Goal: Understand process/instructions: Learn how to perform a task or action

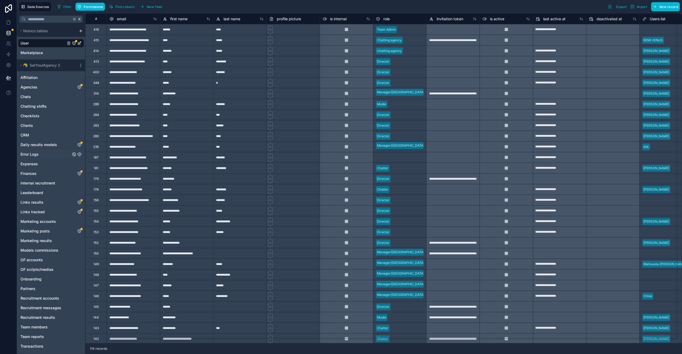
click at [27, 153] on span "Error Logs" at bounding box center [29, 153] width 18 height 5
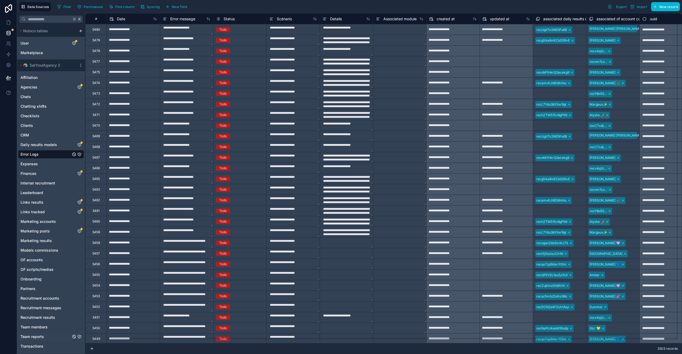
click at [34, 336] on span "Team reports" at bounding box center [31, 336] width 23 height 5
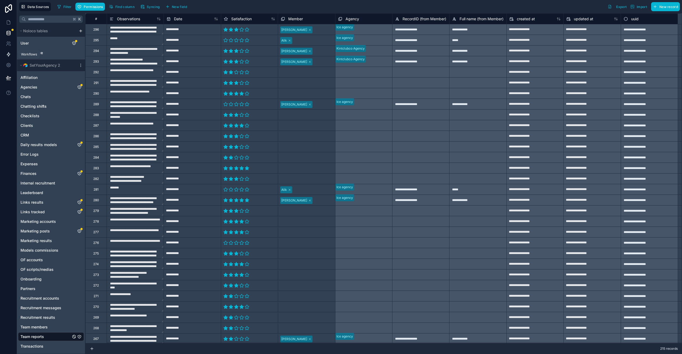
click at [9, 55] on icon at bounding box center [8, 54] width 3 height 4
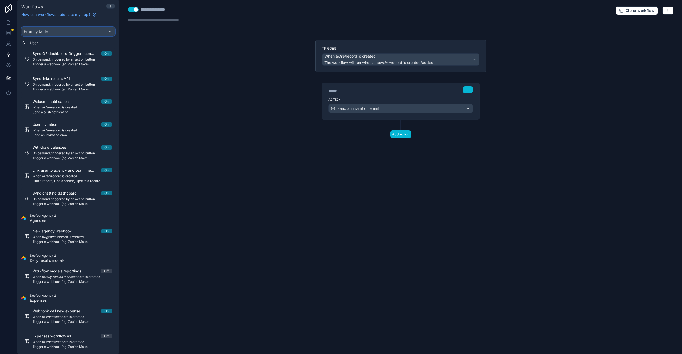
click at [64, 31] on div "Filter by table" at bounding box center [68, 31] width 93 height 9
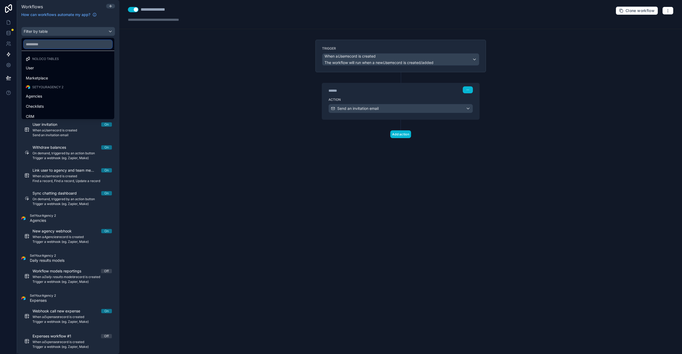
click at [63, 44] on input "text" at bounding box center [68, 44] width 88 height 9
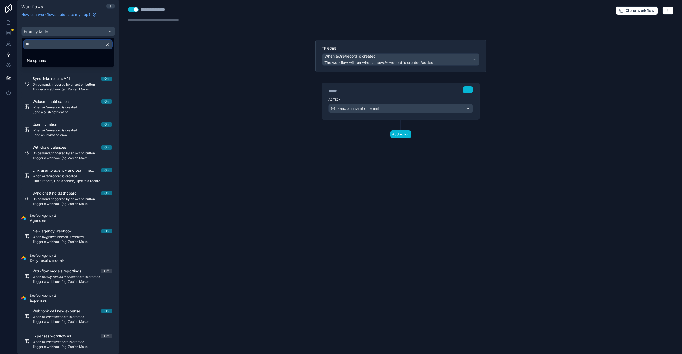
type input "*"
type input "***"
click at [58, 67] on div "Error Logs" at bounding box center [68, 68] width 84 height 6
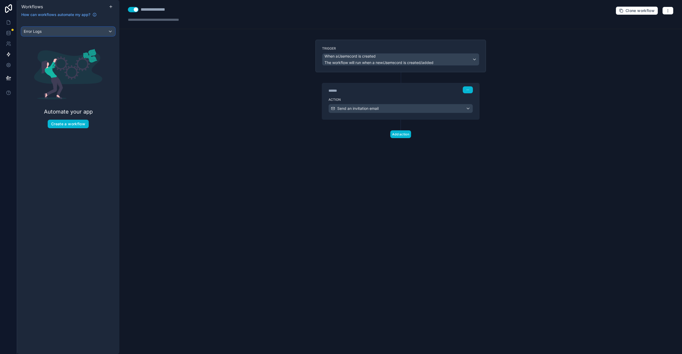
click at [109, 31] on div "Error Logs" at bounding box center [68, 31] width 93 height 9
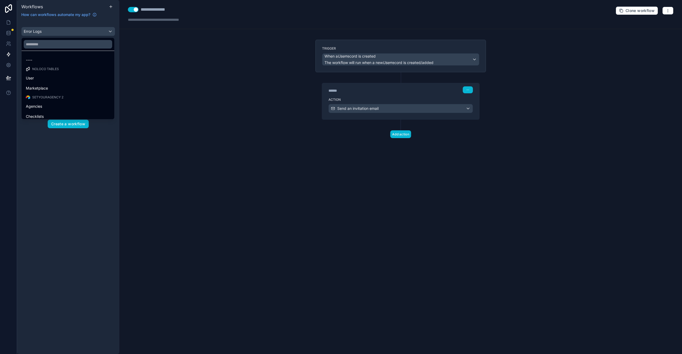
click at [11, 57] on div "scrollable content" at bounding box center [341, 177] width 682 height 354
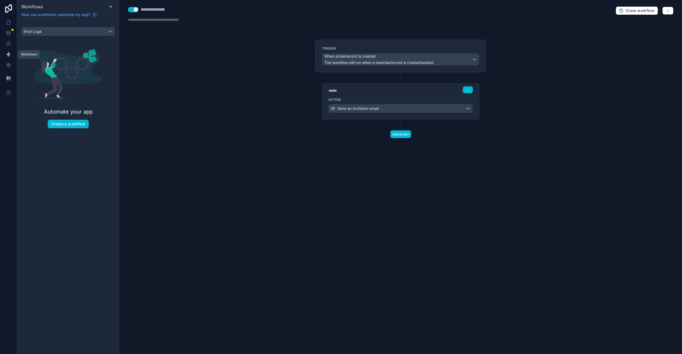
click at [9, 55] on icon at bounding box center [8, 54] width 5 height 5
click at [50, 29] on div "Error Logs" at bounding box center [68, 31] width 93 height 9
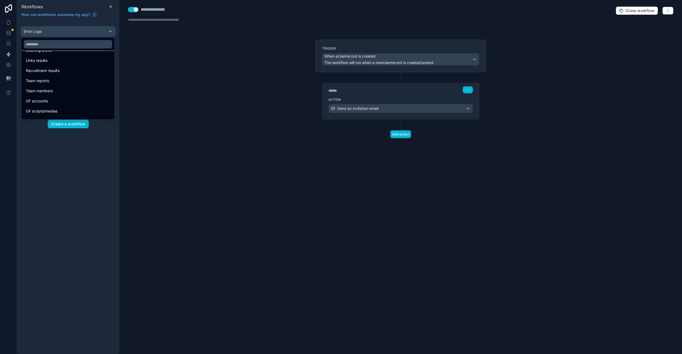
scroll to position [167, 0]
click at [64, 91] on div "Team reports" at bounding box center [68, 90] width 84 height 6
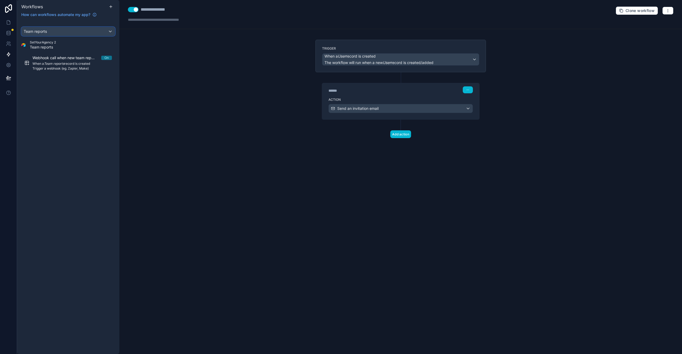
click at [76, 31] on div "Team reports" at bounding box center [68, 31] width 93 height 9
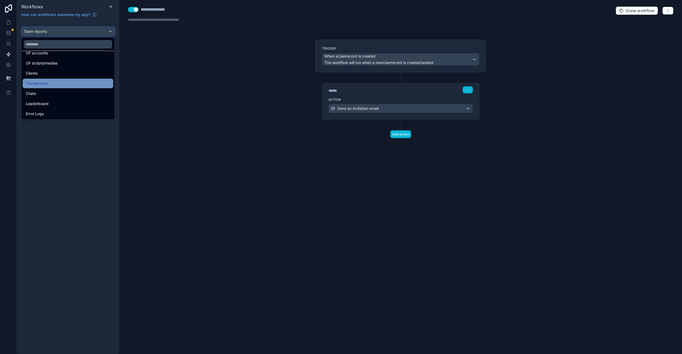
scroll to position [233, 0]
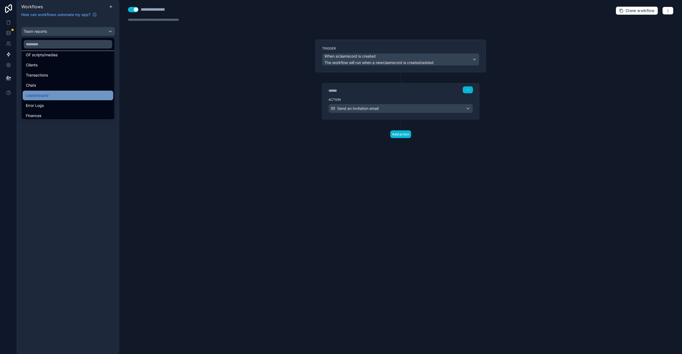
click at [82, 95] on div "Leaderboard" at bounding box center [68, 95] width 84 height 6
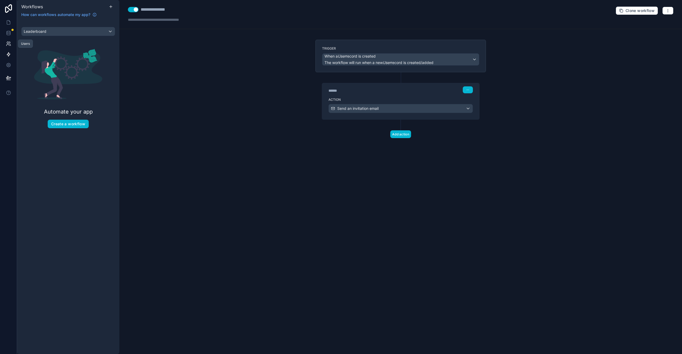
click at [5, 45] on link at bounding box center [8, 43] width 17 height 11
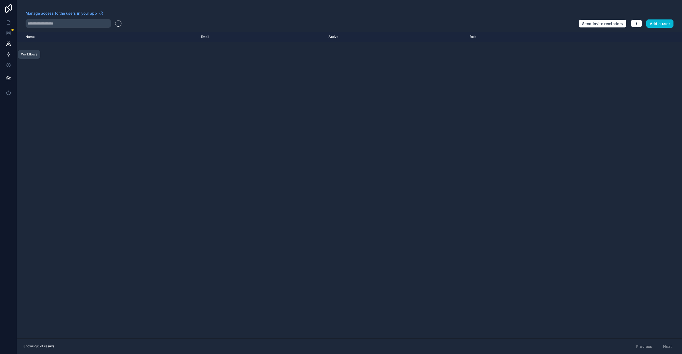
click at [7, 53] on icon at bounding box center [8, 54] width 5 height 5
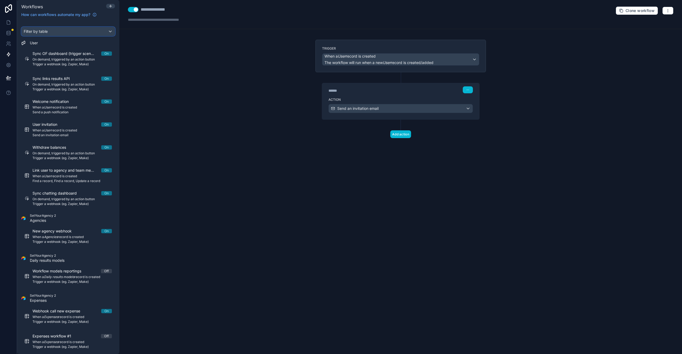
click at [65, 31] on div "Filter by table" at bounding box center [68, 31] width 93 height 9
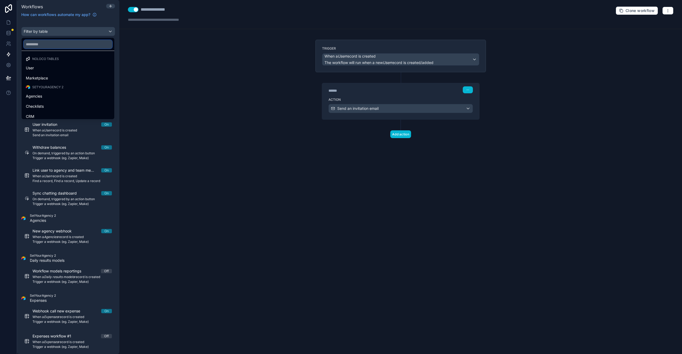
click at [66, 44] on input "text" at bounding box center [68, 44] width 88 height 9
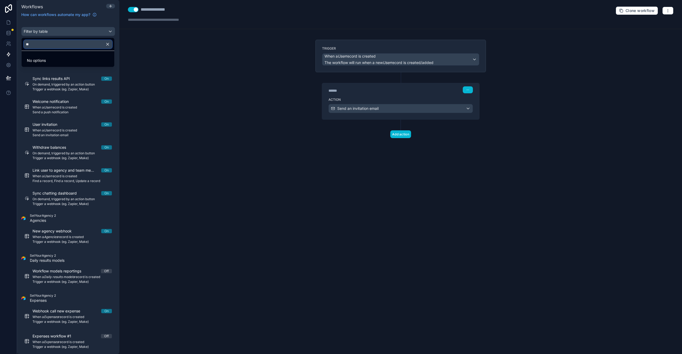
type input "*"
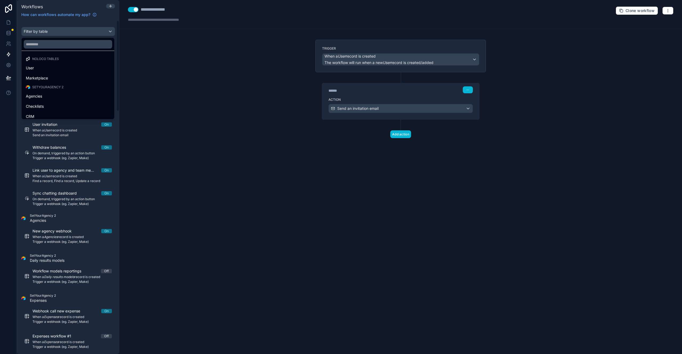
click at [168, 71] on div "scrollable content" at bounding box center [341, 177] width 682 height 354
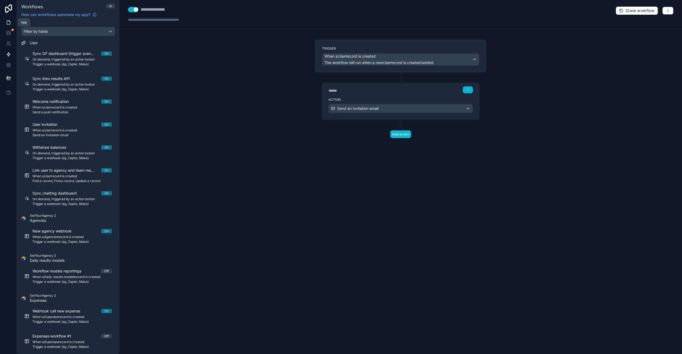
click at [7, 25] on link at bounding box center [8, 22] width 17 height 11
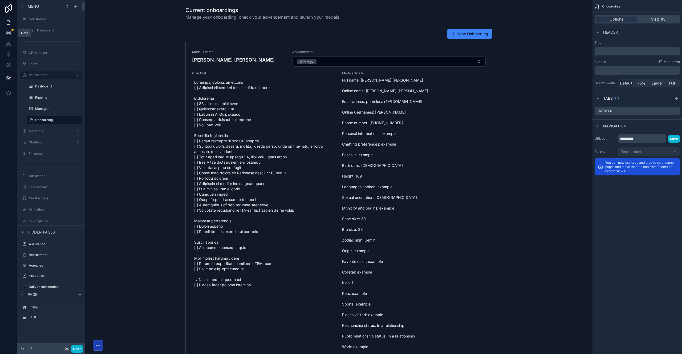
click at [9, 35] on icon at bounding box center [8, 34] width 3 height 2
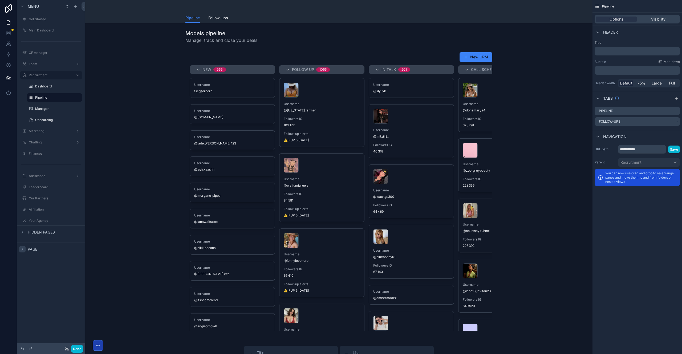
click at [31, 249] on span "Page" at bounding box center [33, 248] width 10 height 5
click at [23, 233] on icon "scrollable content" at bounding box center [22, 232] width 4 height 4
click at [53, 176] on label "Assistance" at bounding box center [50, 176] width 43 height 4
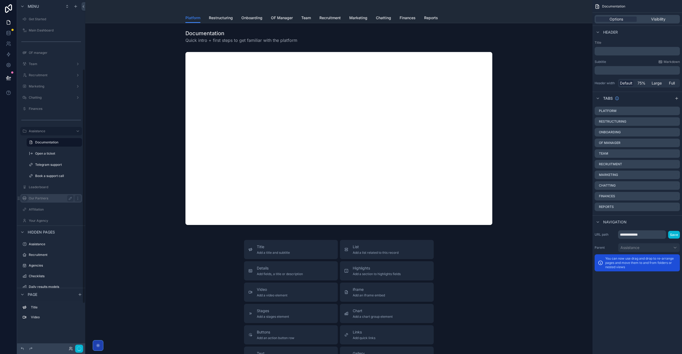
scroll to position [104, 0]
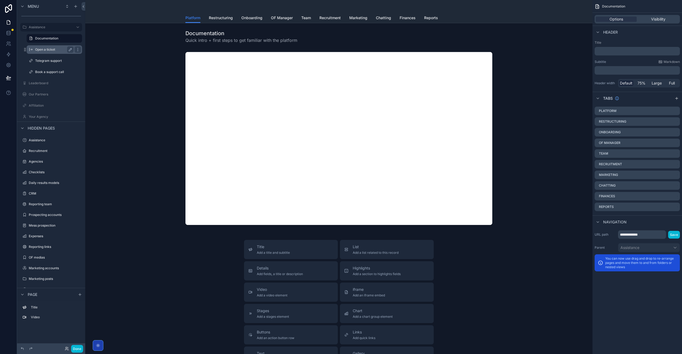
click at [47, 50] on label "Open a ticket" at bounding box center [53, 49] width 36 height 4
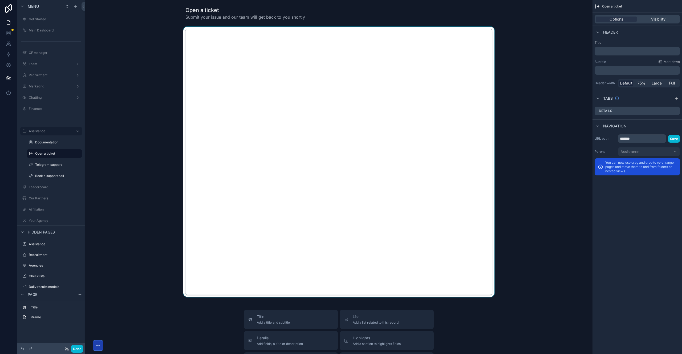
click at [240, 99] on div "scrollable content" at bounding box center [338, 162] width 498 height 270
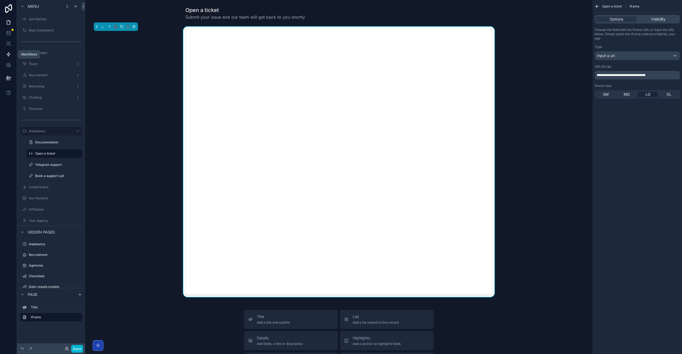
click at [8, 53] on icon at bounding box center [8, 54] width 3 height 4
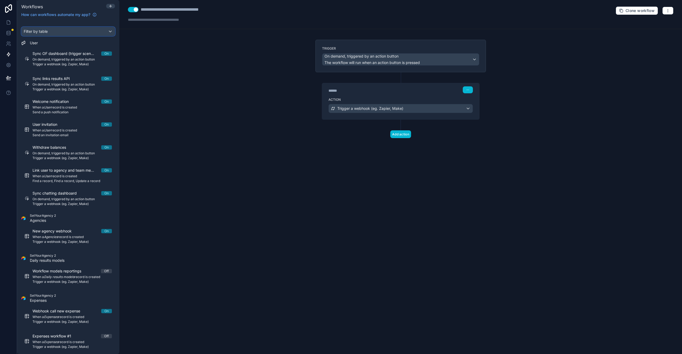
click at [76, 31] on div "Filter by table" at bounding box center [68, 31] width 93 height 9
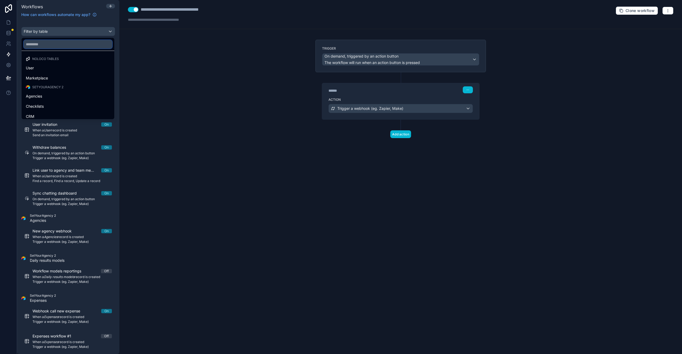
click at [73, 43] on input "text" at bounding box center [68, 44] width 88 height 9
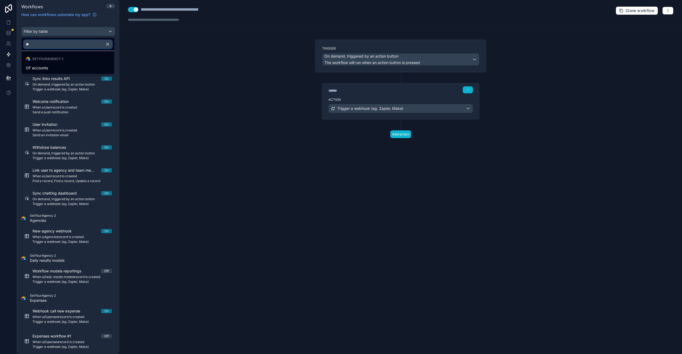
type input "***"
click at [73, 43] on input "***" at bounding box center [68, 44] width 88 height 9
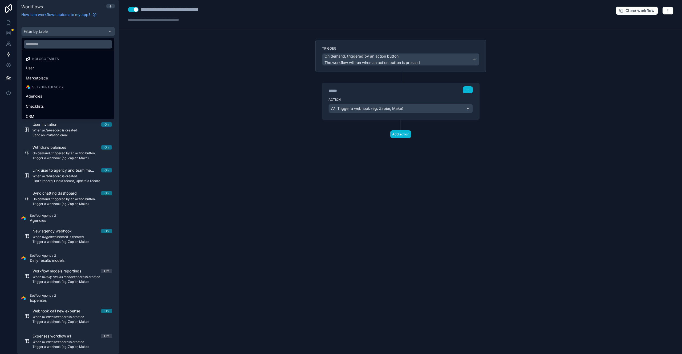
click at [68, 239] on div "scrollable content" at bounding box center [341, 177] width 682 height 354
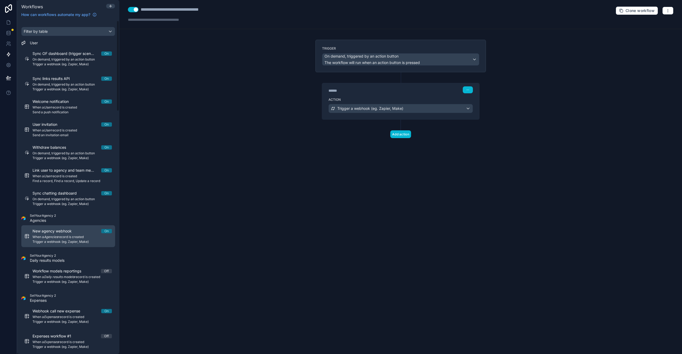
click at [66, 237] on span "When a Agencies record is created" at bounding box center [71, 237] width 79 height 4
click at [76, 237] on span "When a Agencies record is created" at bounding box center [71, 237] width 79 height 4
click at [468, 110] on div "Trigger a webhook (eg. Zapier, Make)" at bounding box center [401, 108] width 144 height 9
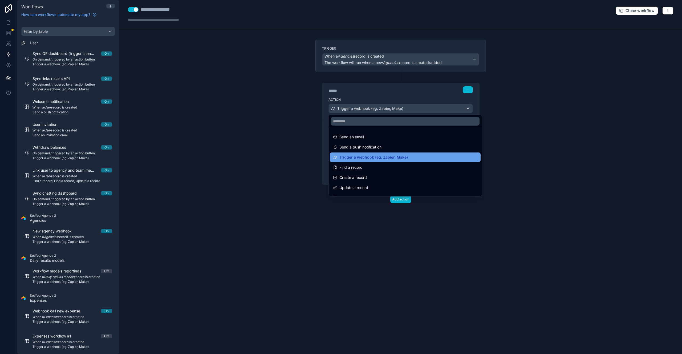
click at [425, 155] on div "Trigger a webhook (eg. Zapier, Make)" at bounding box center [405, 157] width 144 height 6
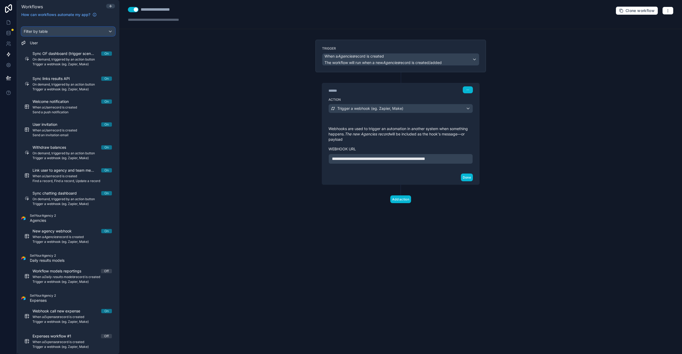
click at [84, 32] on div "Filter by table" at bounding box center [68, 31] width 93 height 9
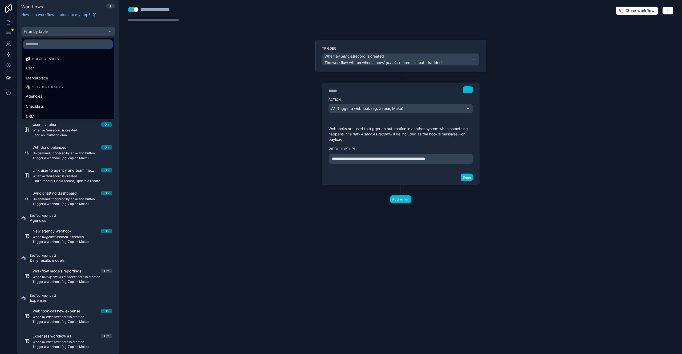
click at [75, 48] on input "text" at bounding box center [68, 44] width 88 height 9
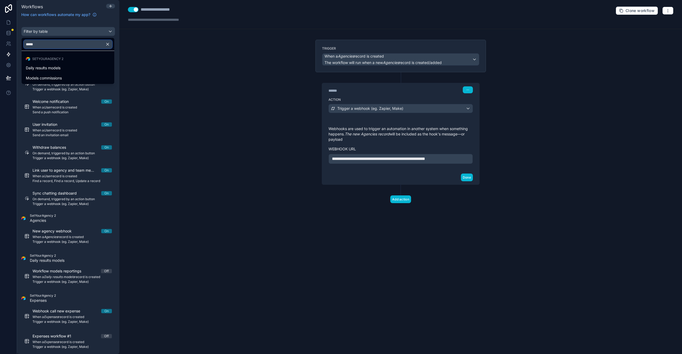
type input "*****"
click at [107, 43] on icon "button" at bounding box center [107, 44] width 5 height 5
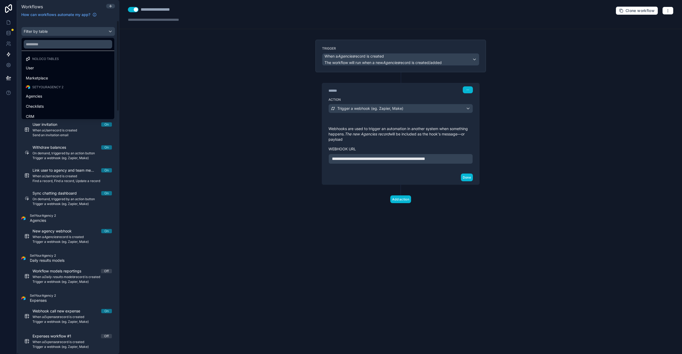
click at [204, 70] on div "scrollable content" at bounding box center [341, 177] width 682 height 354
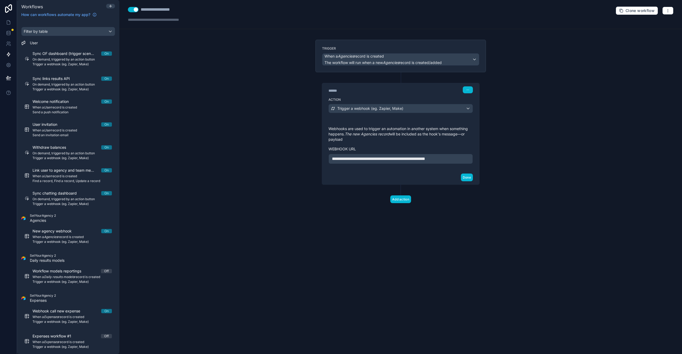
click at [425, 159] on span "**********" at bounding box center [378, 159] width 93 height 4
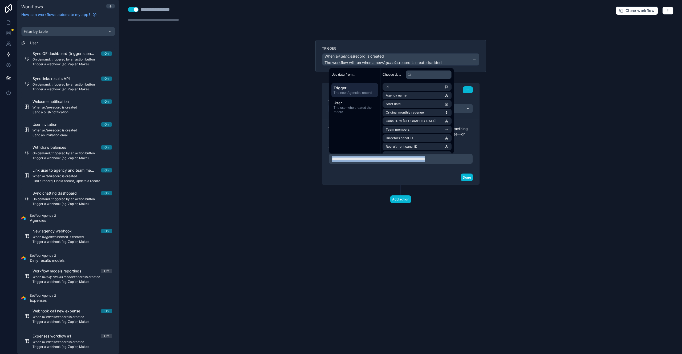
copy span "**********"
click at [66, 32] on div "Filter by table" at bounding box center [68, 31] width 93 height 9
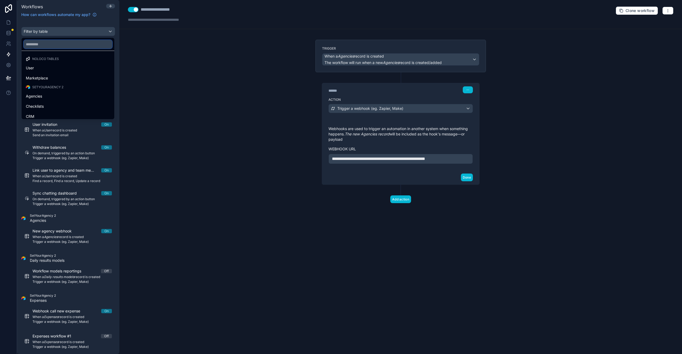
click at [67, 44] on input "text" at bounding box center [68, 44] width 88 height 9
paste input "**********"
type input "**********"
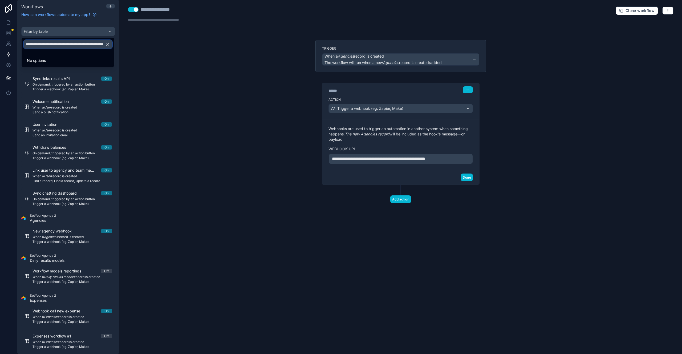
click at [67, 44] on input "**********" at bounding box center [68, 44] width 88 height 9
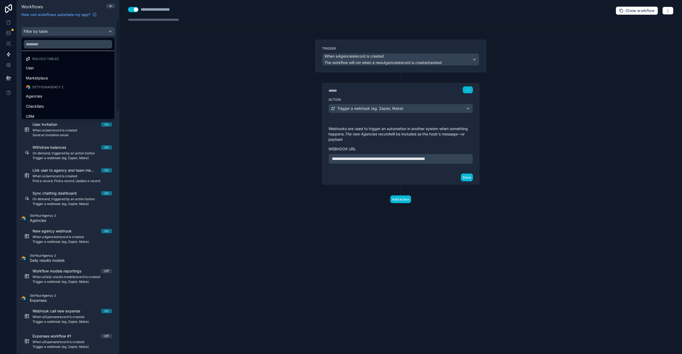
click at [157, 63] on div "scrollable content" at bounding box center [341, 177] width 682 height 354
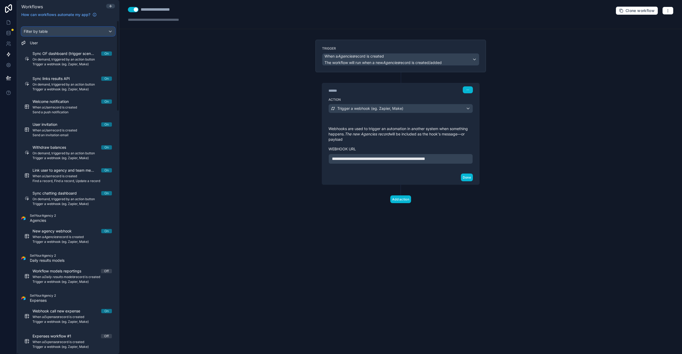
click at [67, 33] on div "Filter by table" at bounding box center [68, 31] width 93 height 9
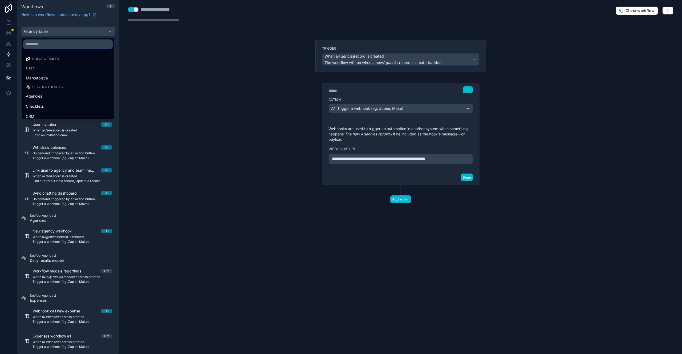
click at [61, 43] on input "text" at bounding box center [68, 44] width 88 height 9
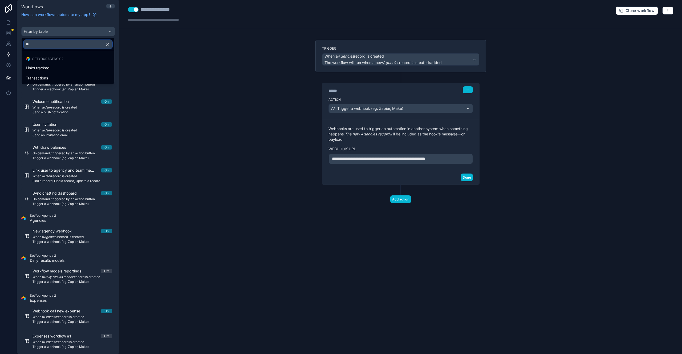
type input "*"
type input "****"
click at [61, 80] on span "Recruitment accounts" at bounding box center [45, 78] width 38 height 6
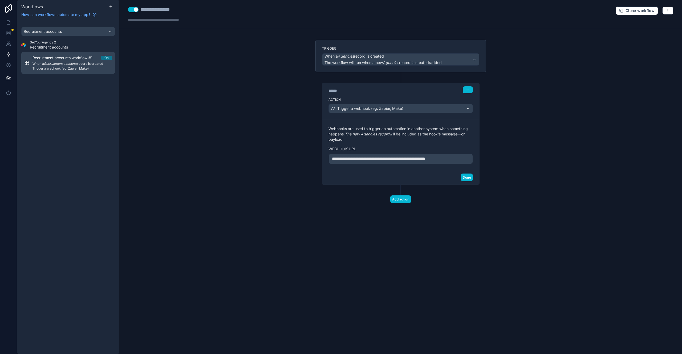
click at [60, 62] on em "Recruitment accounts" at bounding box center [60, 63] width 33 height 4
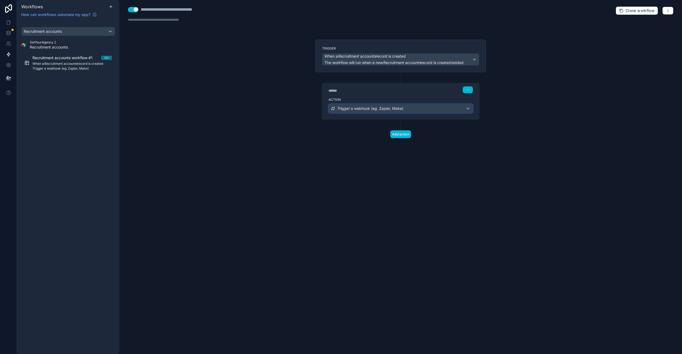
click at [404, 112] on div "Trigger a webhook (eg. Zapier, Make)" at bounding box center [401, 108] width 144 height 9
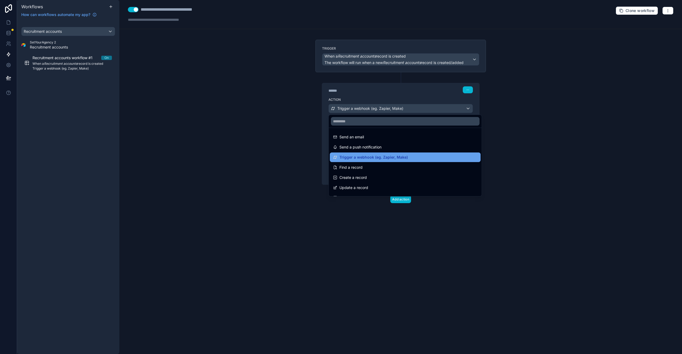
click at [392, 158] on span "Trigger a webhook (eg. Zapier, Make)" at bounding box center [373, 157] width 68 height 6
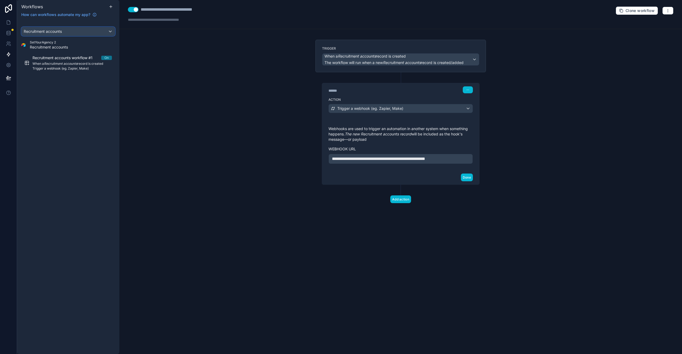
click at [74, 34] on div "Recruitment accounts" at bounding box center [68, 31] width 93 height 9
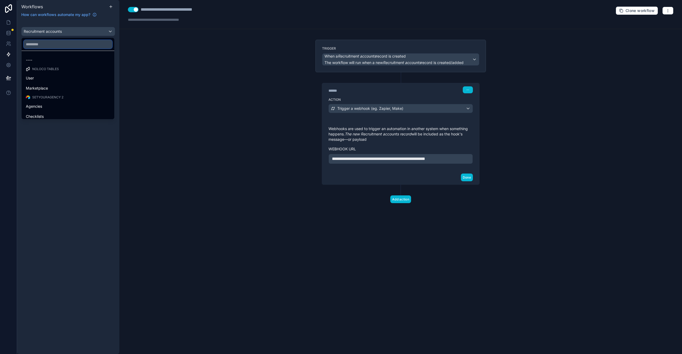
click at [68, 45] on input "text" at bounding box center [68, 44] width 88 height 9
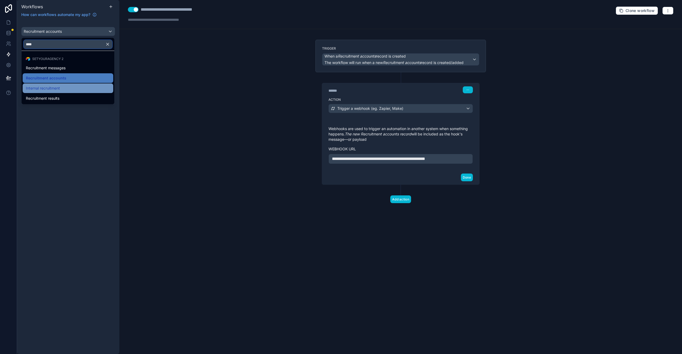
type input "****"
click at [60, 87] on span "Internal recruitment" at bounding box center [43, 88] width 34 height 6
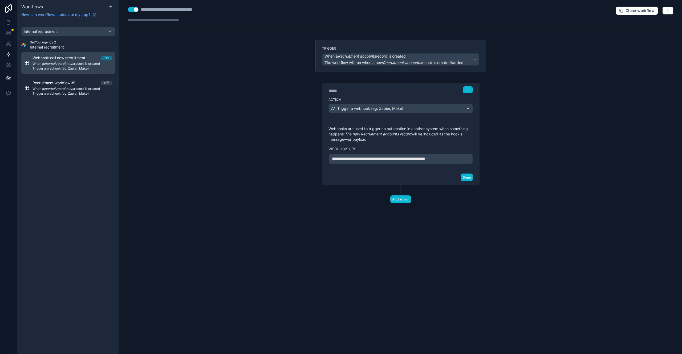
click at [67, 64] on em "Internal recruitment" at bounding box center [59, 63] width 30 height 4
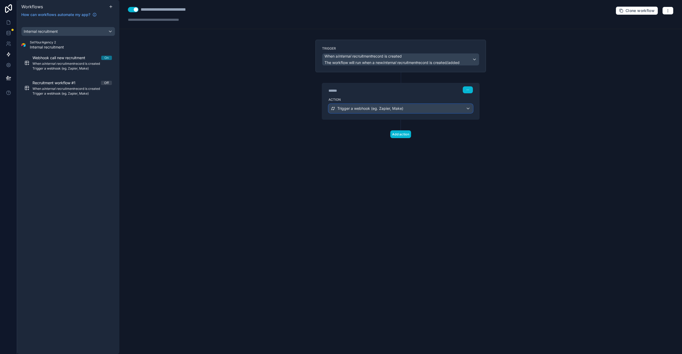
click at [367, 108] on span "Trigger a webhook (eg. Zapier, Make)" at bounding box center [370, 108] width 66 height 5
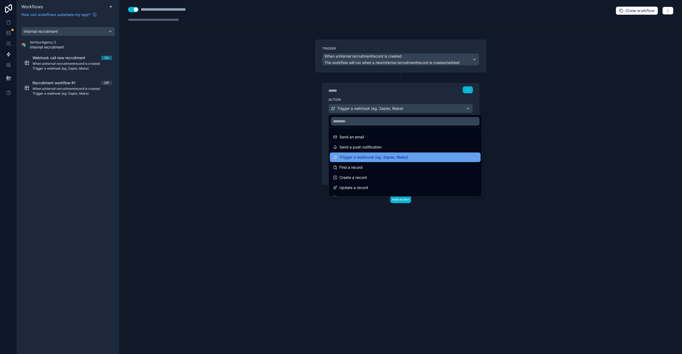
click at [389, 157] on span "Trigger a webhook (eg. Zapier, Make)" at bounding box center [373, 157] width 68 height 6
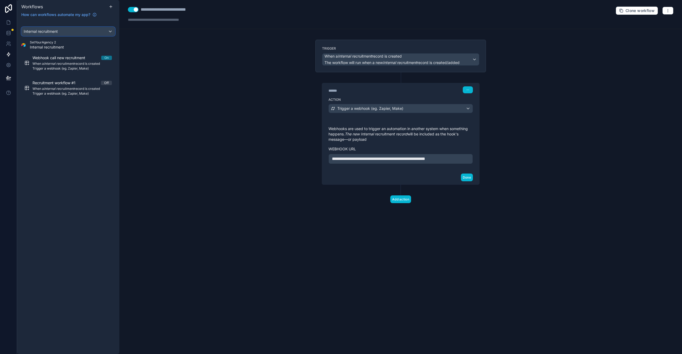
click at [71, 31] on div "Internal recruitment" at bounding box center [68, 31] width 93 height 9
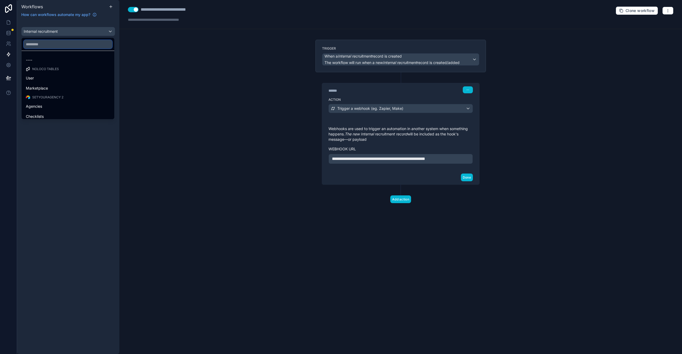
click at [65, 44] on input "text" at bounding box center [68, 44] width 88 height 9
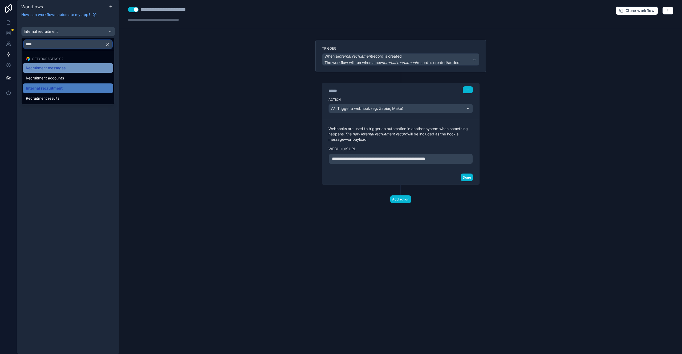
type input "****"
click at [63, 65] on span "Recruitment messages" at bounding box center [46, 68] width 40 height 6
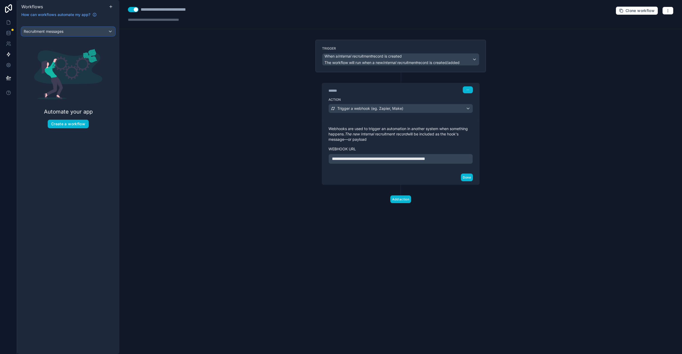
click at [89, 32] on div "Recruitment messages" at bounding box center [68, 31] width 93 height 9
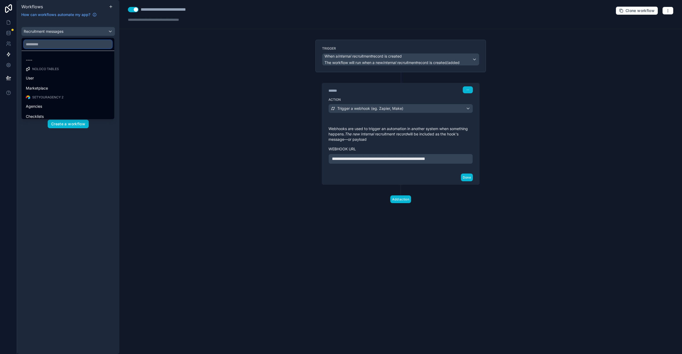
click at [80, 43] on input "text" at bounding box center [68, 44] width 88 height 9
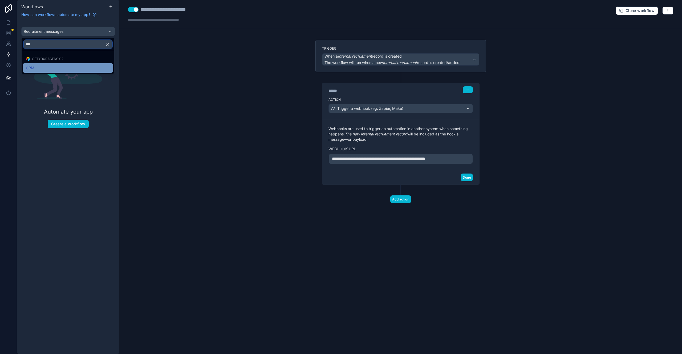
type input "***"
click at [73, 67] on div "CRM" at bounding box center [68, 68] width 84 height 6
click at [30, 33] on span "CRM" at bounding box center [28, 31] width 9 height 5
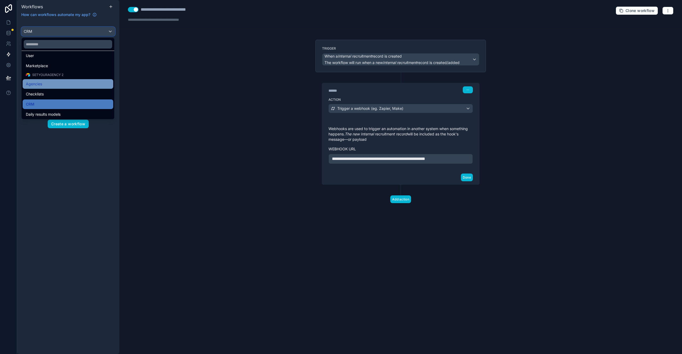
scroll to position [32, 0]
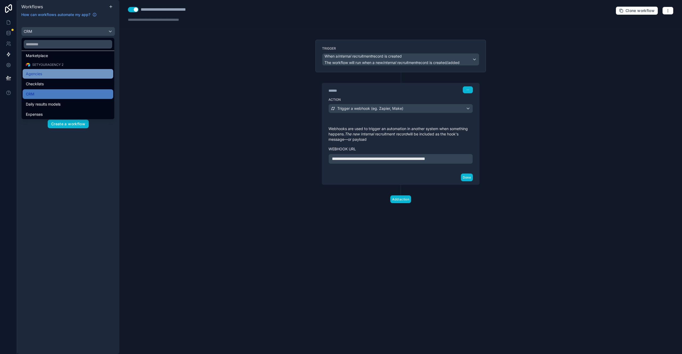
click at [83, 76] on div "Agencies" at bounding box center [68, 74] width 84 height 6
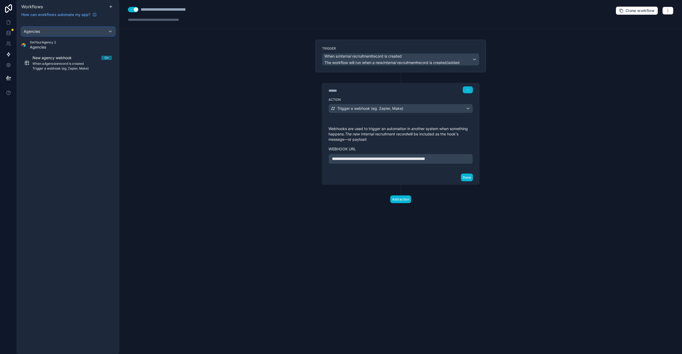
click at [87, 35] on div "Agencies" at bounding box center [68, 31] width 93 height 9
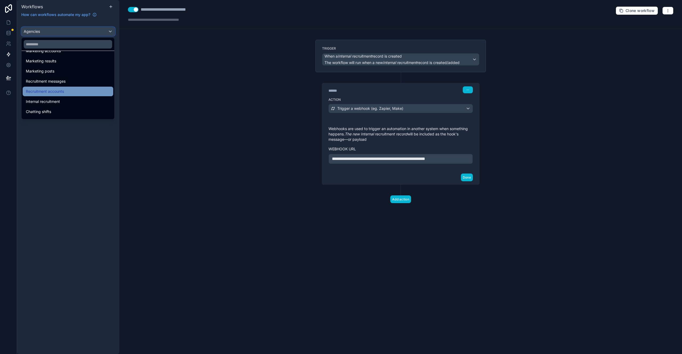
scroll to position [126, 0]
click at [72, 84] on div "Recruitment accounts" at bounding box center [68, 81] width 84 height 6
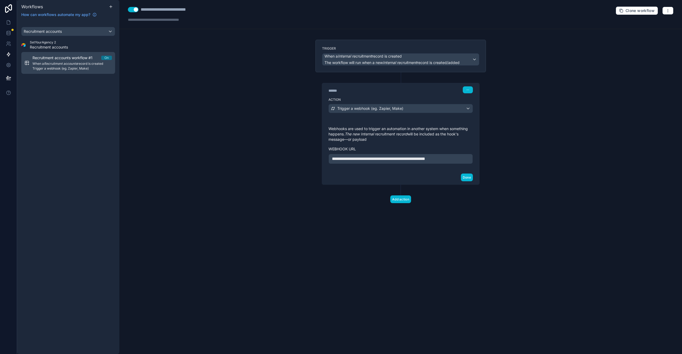
click at [74, 62] on em "Recruitment accounts" at bounding box center [60, 63] width 33 height 4
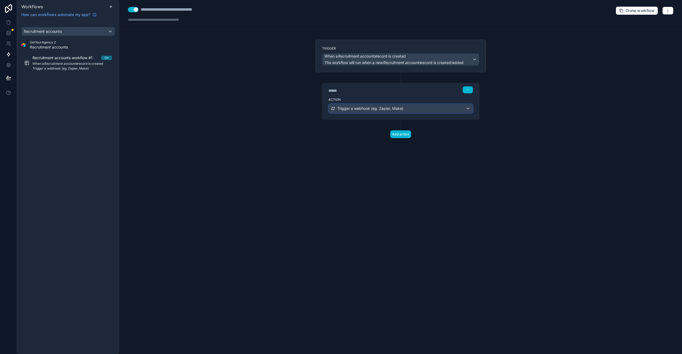
click at [376, 110] on span "Trigger a webhook (eg. Zapier, Make)" at bounding box center [370, 108] width 66 height 5
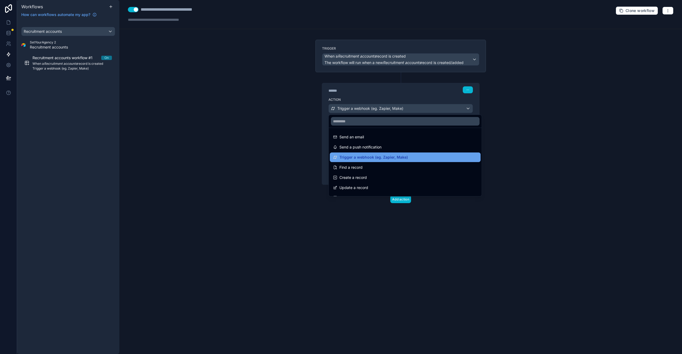
click at [376, 160] on div "Trigger a webhook (eg. Zapier, Make)" at bounding box center [405, 157] width 151 height 10
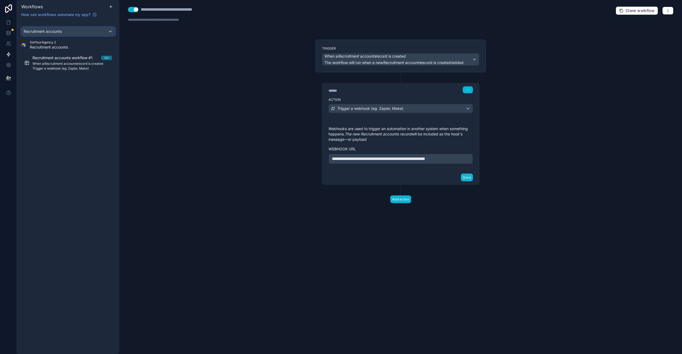
click at [64, 33] on div "Recruitment accounts" at bounding box center [68, 31] width 93 height 9
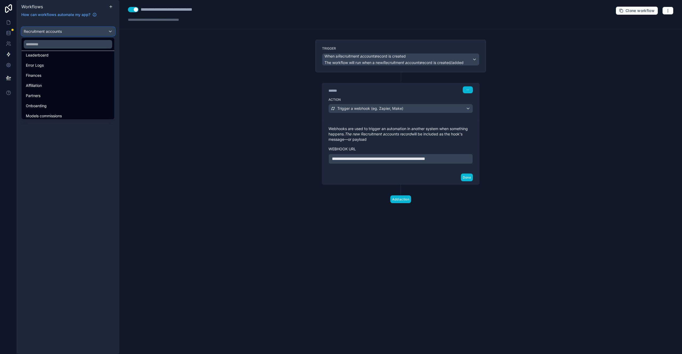
scroll to position [276, 0]
click at [65, 102] on div "Onboarding" at bounding box center [68, 103] width 84 height 6
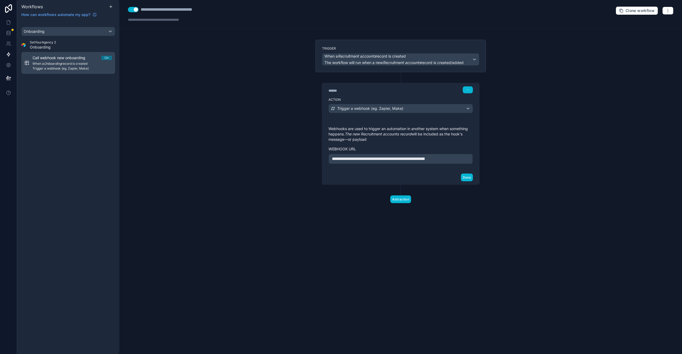
click at [78, 63] on span "When a Onboarding record is created" at bounding box center [71, 63] width 79 height 4
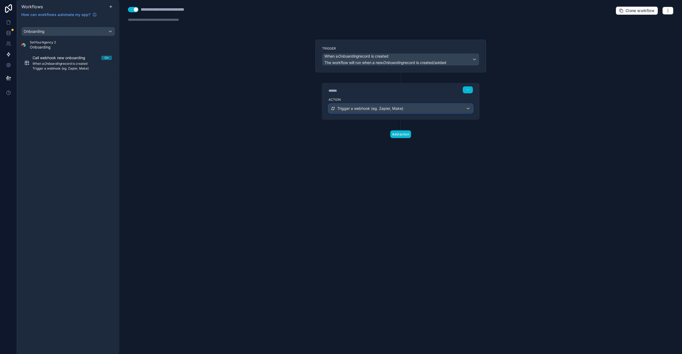
click at [387, 110] on span "Trigger a webhook (eg. Zapier, Make)" at bounding box center [370, 108] width 66 height 5
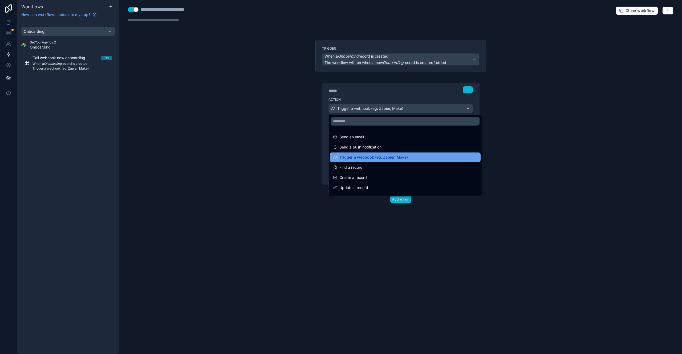
click at [379, 159] on span "Trigger a webhook (eg. Zapier, Make)" at bounding box center [373, 157] width 68 height 6
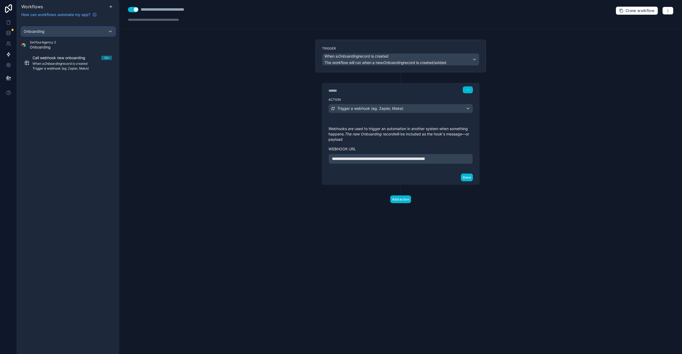
click at [91, 30] on div "Onboarding" at bounding box center [68, 31] width 93 height 9
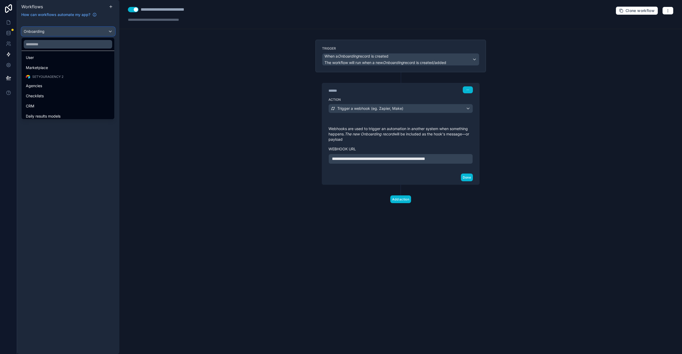
scroll to position [51, 0]
click at [71, 54] on div "Agencies" at bounding box center [68, 55] width 84 height 6
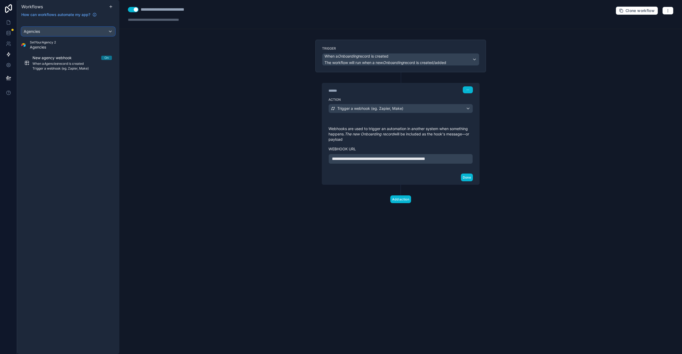
click at [84, 31] on div "Agencies" at bounding box center [68, 31] width 93 height 9
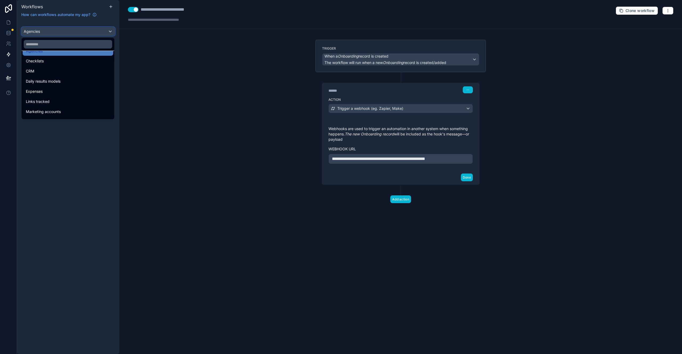
scroll to position [56, 0]
click at [71, 81] on div "Daily results models" at bounding box center [68, 81] width 84 height 6
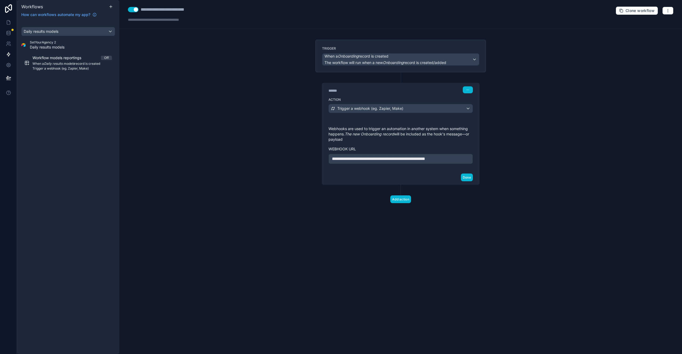
click at [54, 46] on span "Daily results models" at bounding box center [47, 46] width 35 height 5
click at [64, 33] on div "Daily results models" at bounding box center [68, 31] width 93 height 9
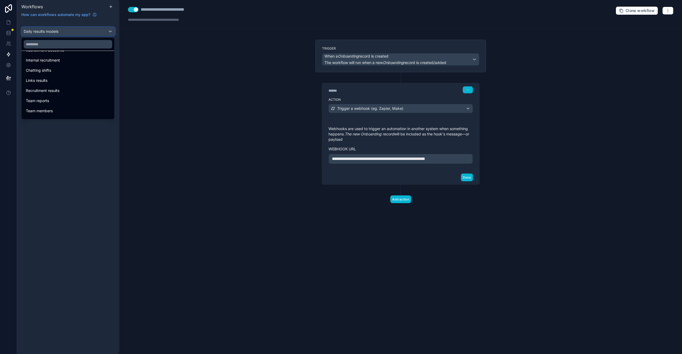
scroll to position [158, 0]
click at [66, 92] on div "Recruitment results" at bounding box center [68, 89] width 84 height 6
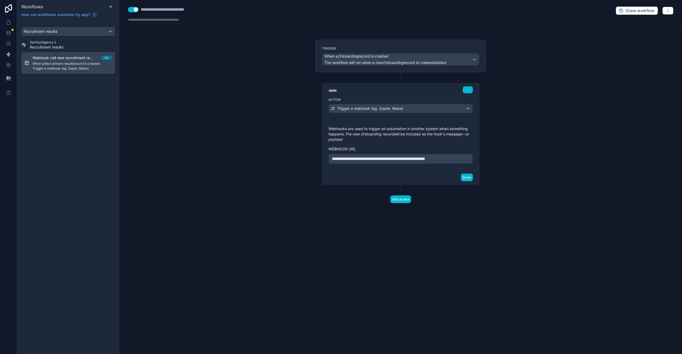
click at [70, 69] on span "Trigger a webhook (eg. Zapier, Make)" at bounding box center [71, 68] width 79 height 4
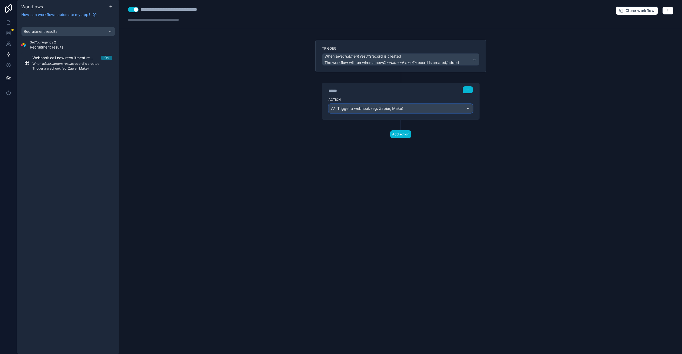
click at [364, 109] on span "Trigger a webhook (eg. Zapier, Make)" at bounding box center [370, 108] width 66 height 5
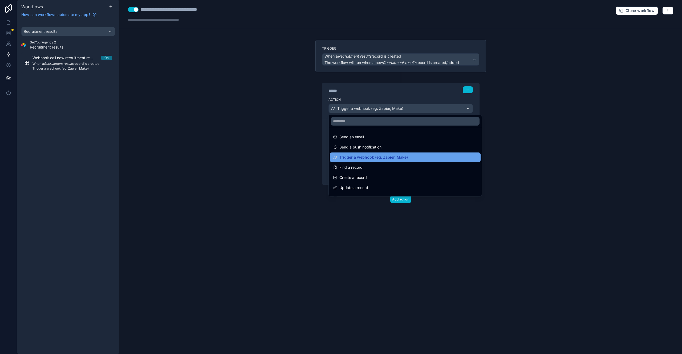
click at [365, 155] on span "Trigger a webhook (eg. Zapier, Make)" at bounding box center [373, 157] width 68 height 6
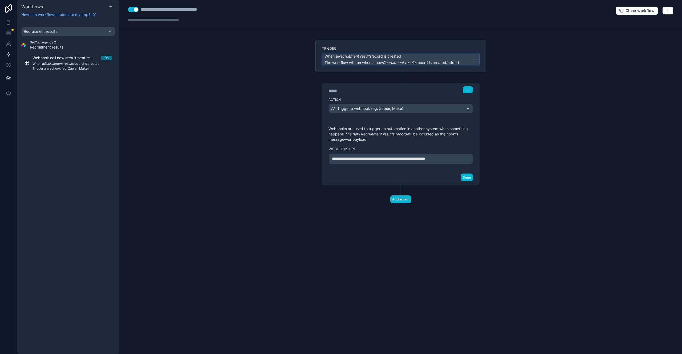
click at [347, 57] on em "Recruitment results" at bounding box center [355, 56] width 34 height 5
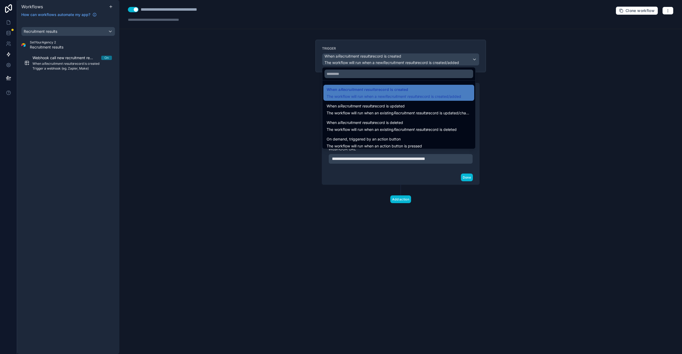
click at [300, 63] on div at bounding box center [341, 177] width 682 height 354
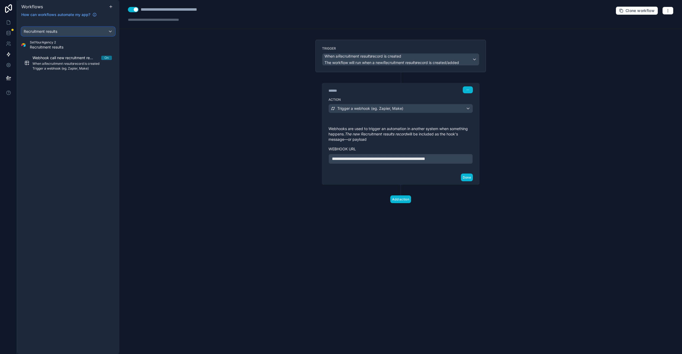
click at [45, 30] on span "Recruitment results" at bounding box center [41, 31] width 34 height 5
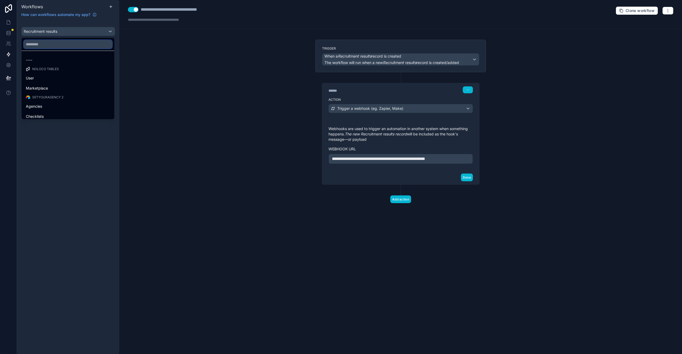
click at [47, 44] on input "text" at bounding box center [68, 44] width 88 height 9
type input "*"
click at [42, 99] on div "Finances" at bounding box center [68, 98] width 84 height 6
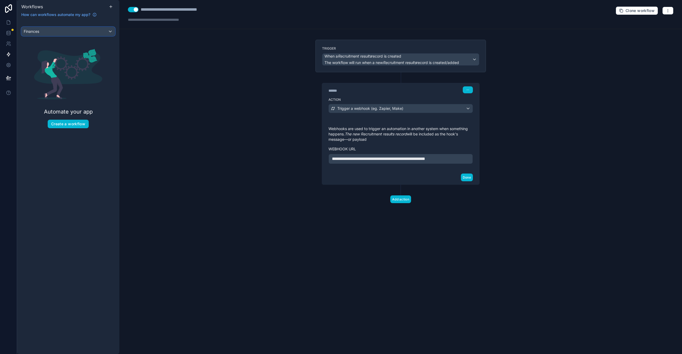
click at [53, 31] on div "Finances" at bounding box center [68, 31] width 93 height 9
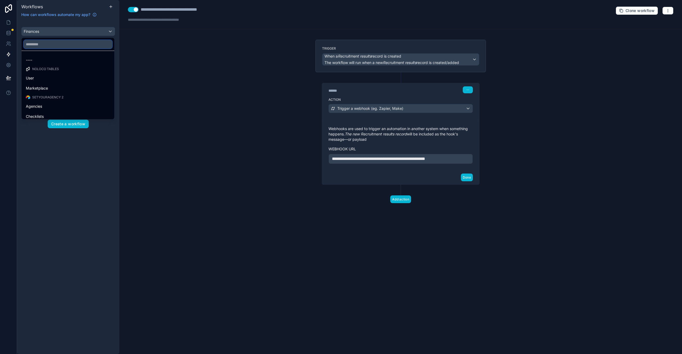
click at [58, 43] on input "text" at bounding box center [68, 44] width 88 height 9
click at [54, 86] on div "Expenses" at bounding box center [68, 85] width 84 height 6
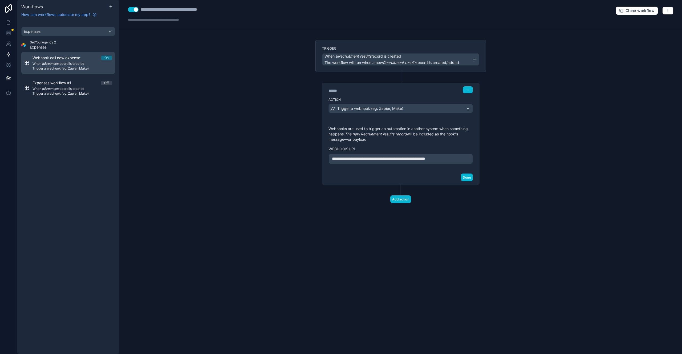
click at [59, 65] on span "When a Expenses record is created" at bounding box center [71, 63] width 79 height 4
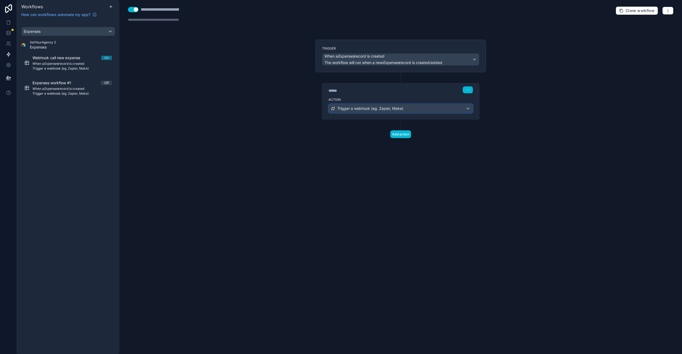
click at [401, 107] on span "Trigger a webhook (eg. Zapier, Make)" at bounding box center [370, 108] width 66 height 5
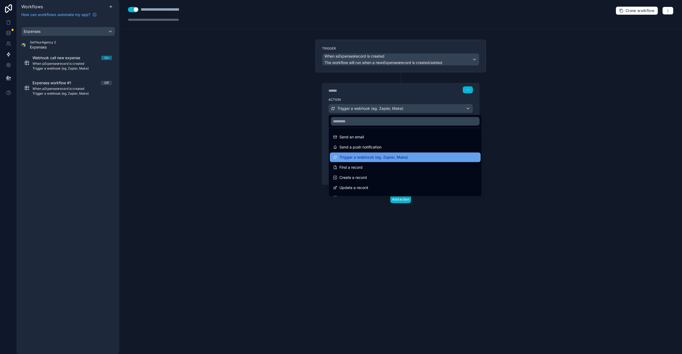
click at [405, 155] on span "Trigger a webhook (eg. Zapier, Make)" at bounding box center [373, 157] width 68 height 6
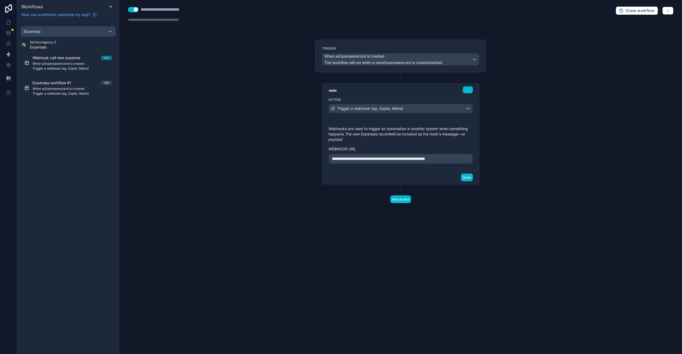
click at [90, 30] on div "Expenses" at bounding box center [68, 31] width 93 height 9
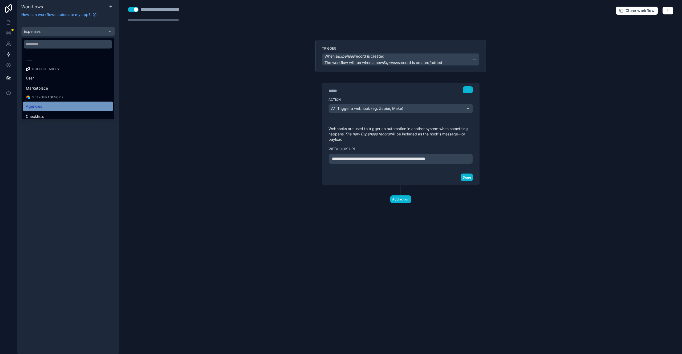
click at [67, 105] on div "Agencies" at bounding box center [68, 106] width 84 height 6
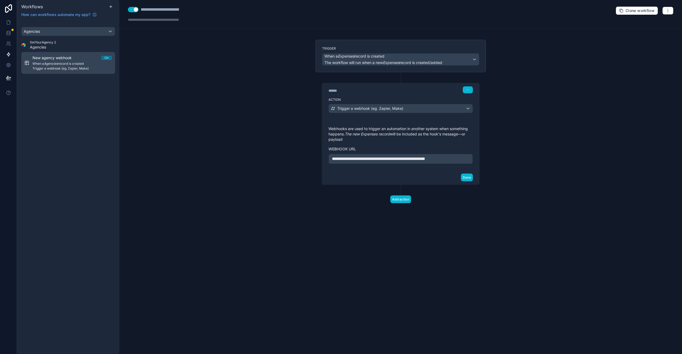
click at [67, 65] on span "When a Agencies record is created" at bounding box center [71, 63] width 79 height 4
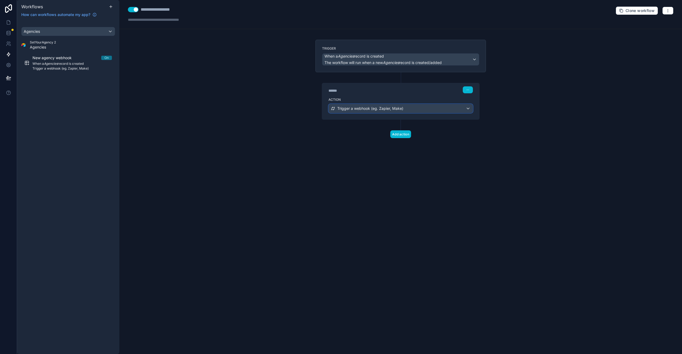
click at [373, 106] on span "Trigger a webhook (eg. Zapier, Make)" at bounding box center [370, 108] width 66 height 5
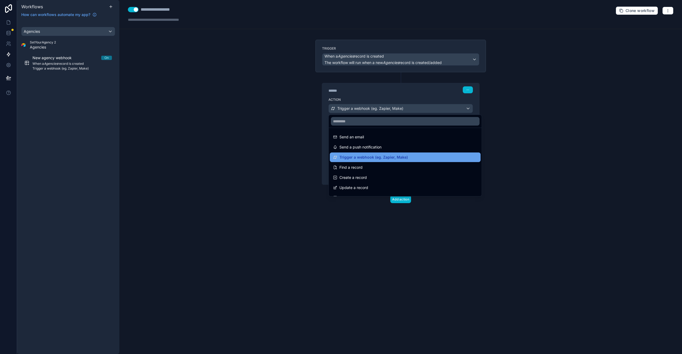
click at [383, 159] on span "Trigger a webhook (eg. Zapier, Make)" at bounding box center [373, 157] width 68 height 6
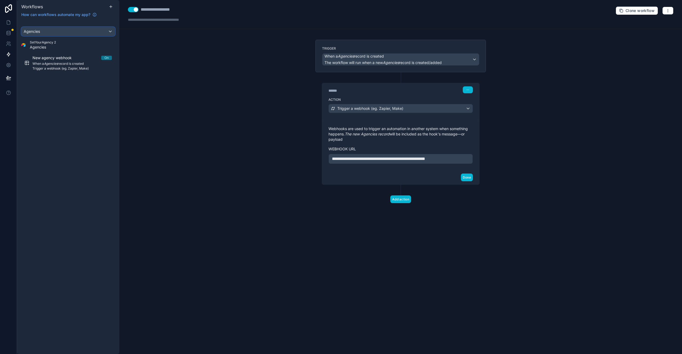
click at [56, 29] on div "Agencies" at bounding box center [68, 31] width 93 height 9
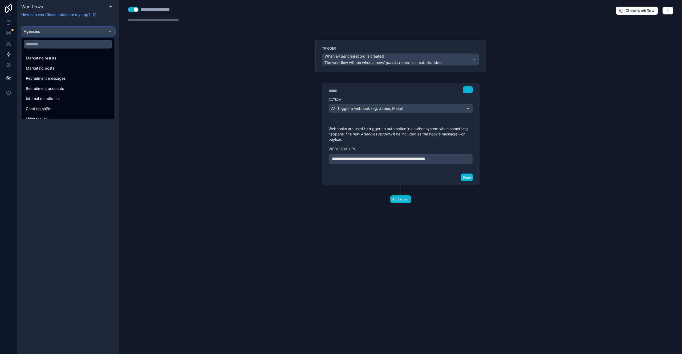
scroll to position [120, 0]
click at [68, 88] on div "Recruitment accounts" at bounding box center [68, 87] width 84 height 6
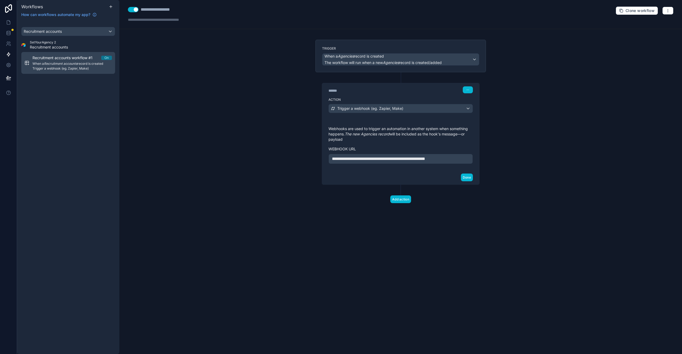
click at [77, 66] on span "Trigger a webhook (eg. Zapier, Make)" at bounding box center [71, 68] width 79 height 4
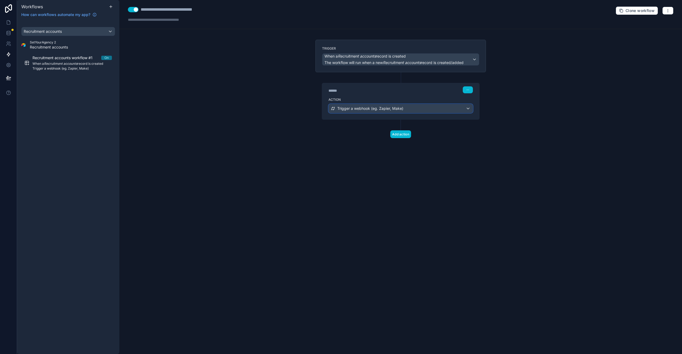
click at [359, 110] on span "Trigger a webhook (eg. Zapier, Make)" at bounding box center [370, 108] width 66 height 5
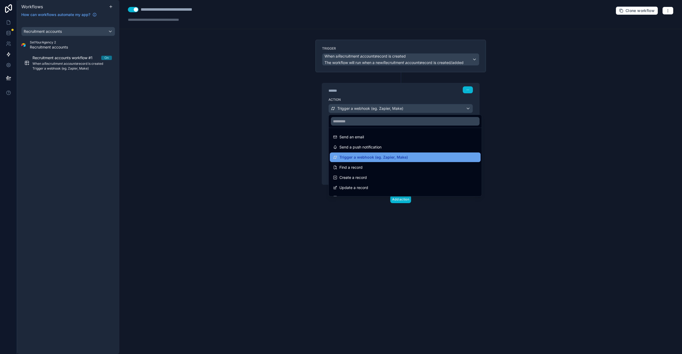
click at [371, 155] on span "Trigger a webhook (eg. Zapier, Make)" at bounding box center [373, 157] width 68 height 6
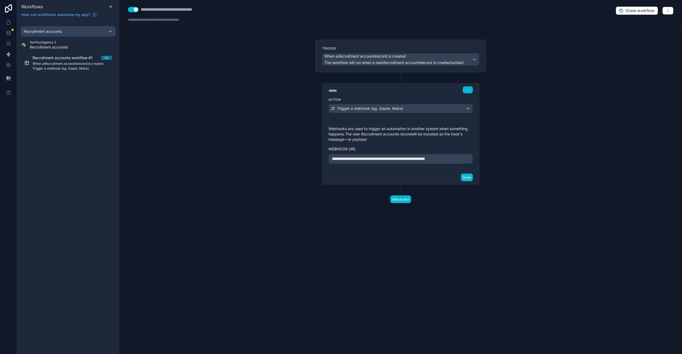
click at [76, 34] on div "Recruitment accounts" at bounding box center [68, 31] width 93 height 9
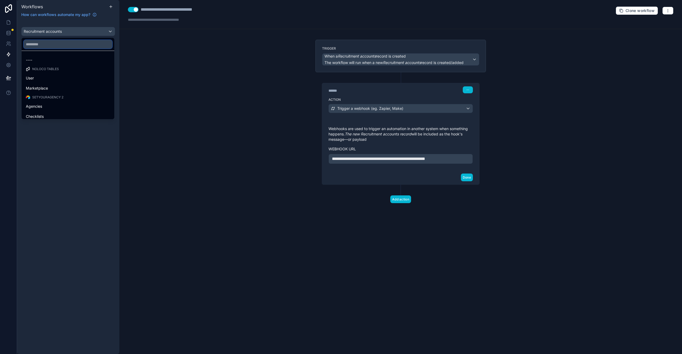
click at [67, 42] on input "text" at bounding box center [68, 44] width 88 height 9
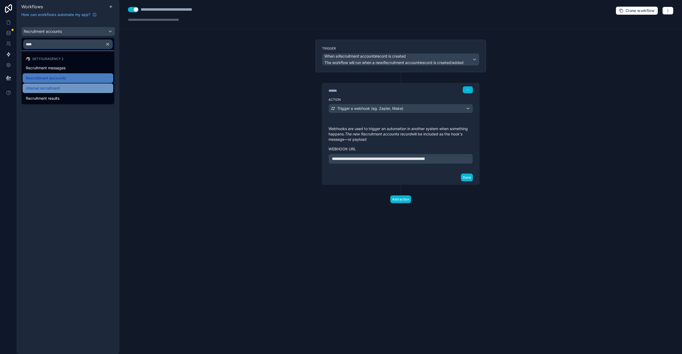
type input "****"
click at [63, 86] on div "Internal recruitment" at bounding box center [68, 88] width 84 height 6
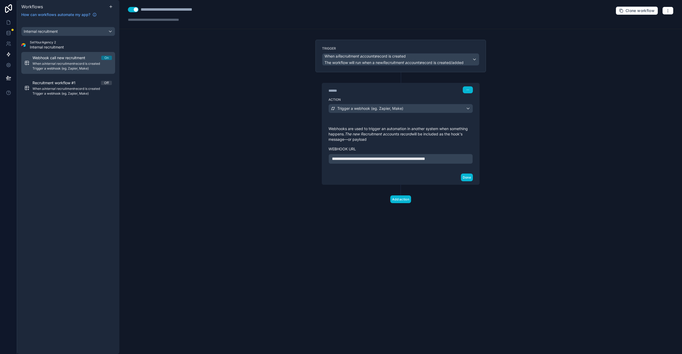
click at [73, 61] on em "Internal recruitment" at bounding box center [59, 63] width 30 height 4
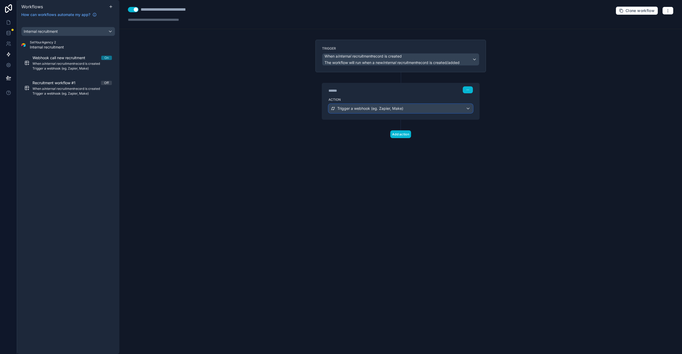
click at [349, 107] on span "Trigger a webhook (eg. Zapier, Make)" at bounding box center [370, 108] width 66 height 5
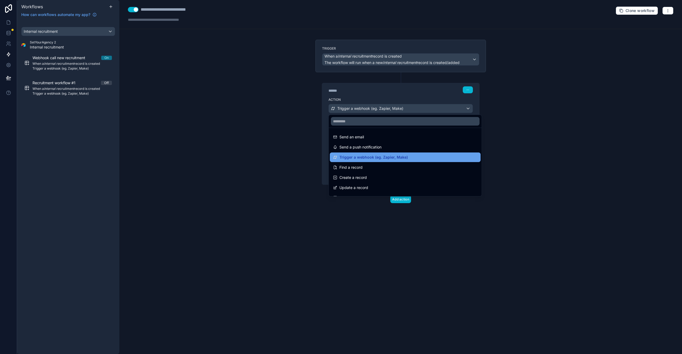
click at [377, 159] on span "Trigger a webhook (eg. Zapier, Make)" at bounding box center [373, 157] width 68 height 6
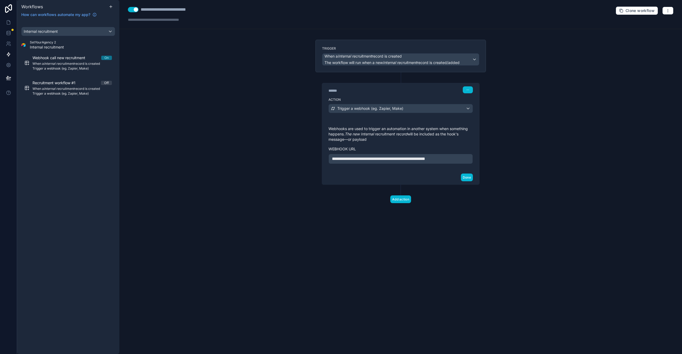
drag, startPoint x: 311, startPoint y: 54, endPoint x: 446, endPoint y: 55, distance: 134.5
click at [442, 55] on div "**********" at bounding box center [400, 130] width 179 height 180
drag, startPoint x: 399, startPoint y: 55, endPoint x: 335, endPoint y: 55, distance: 64.2
click at [335, 55] on span "When a Internal recruitment record is created" at bounding box center [362, 56] width 77 height 5
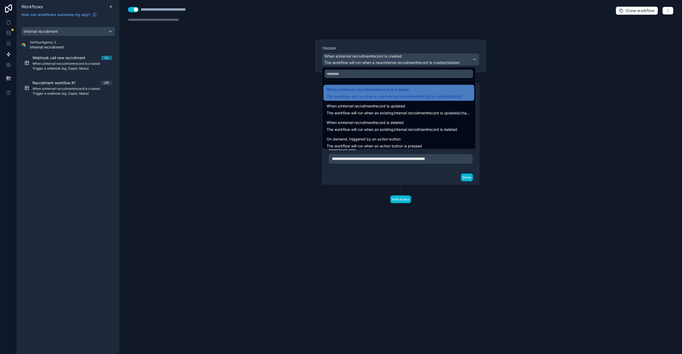
click at [238, 50] on div at bounding box center [341, 177] width 682 height 354
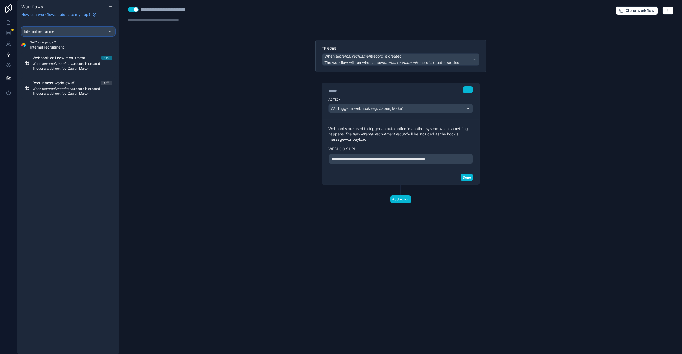
click at [111, 31] on div "Internal recruitment" at bounding box center [68, 31] width 93 height 9
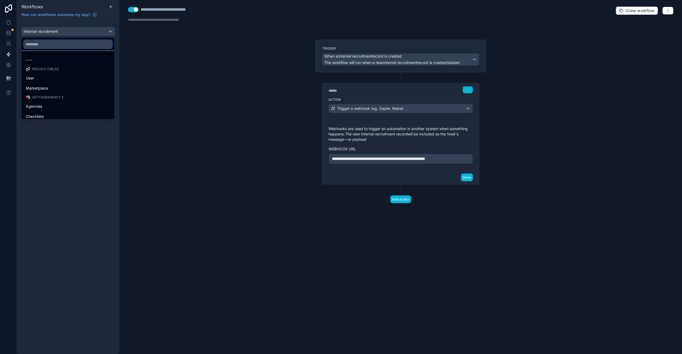
click at [71, 47] on input "text" at bounding box center [68, 44] width 88 height 9
click at [65, 83] on div "Marketing results" at bounding box center [68, 84] width 84 height 6
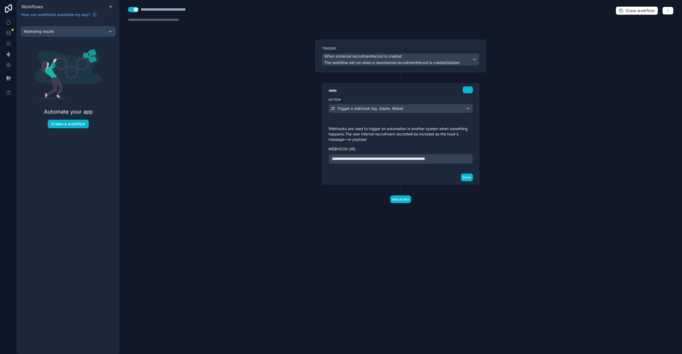
click at [82, 32] on div "Marketing results" at bounding box center [68, 31] width 93 height 9
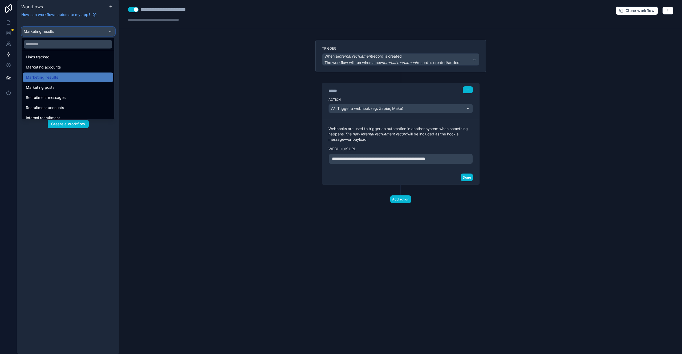
scroll to position [100, 0]
click at [57, 67] on span "Marketing accounts" at bounding box center [43, 67] width 35 height 6
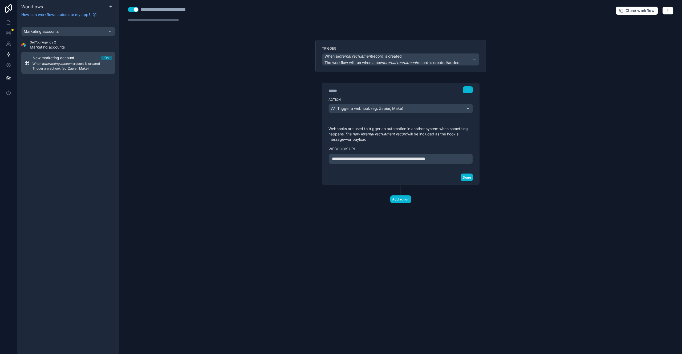
click at [58, 67] on span "Trigger a webhook (eg. Zapier, Make)" at bounding box center [71, 68] width 79 height 4
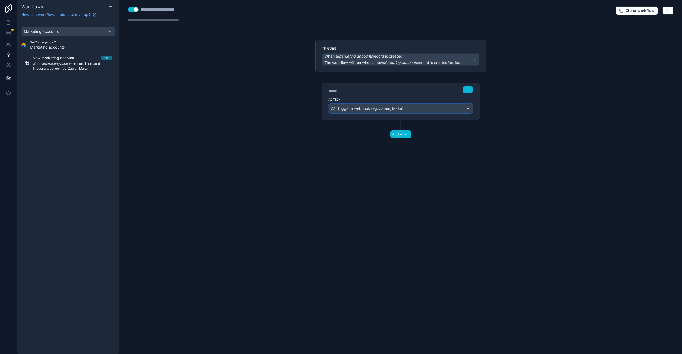
click at [341, 104] on div "Trigger a webhook (eg. Zapier, Make)" at bounding box center [401, 108] width 144 height 9
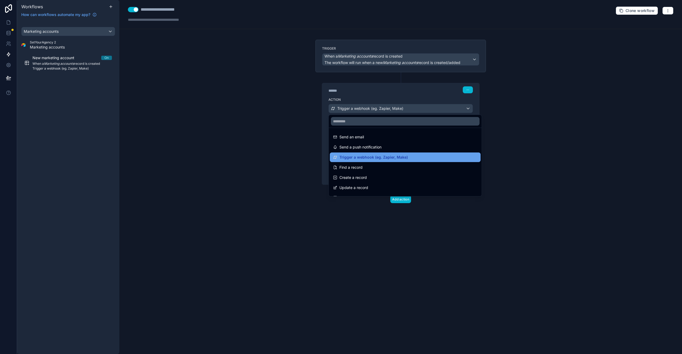
click at [373, 158] on span "Trigger a webhook (eg. Zapier, Make)" at bounding box center [373, 157] width 68 height 6
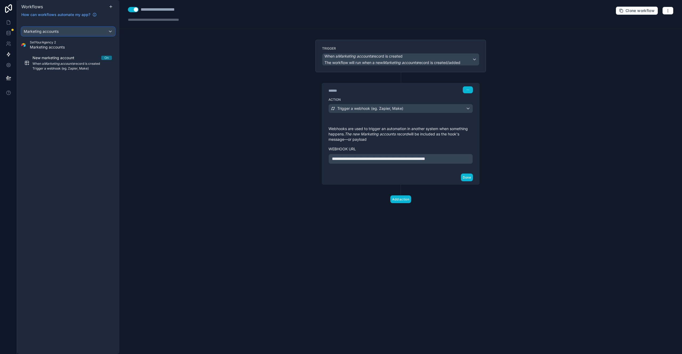
click at [76, 33] on div "Marketing accounts" at bounding box center [68, 31] width 93 height 9
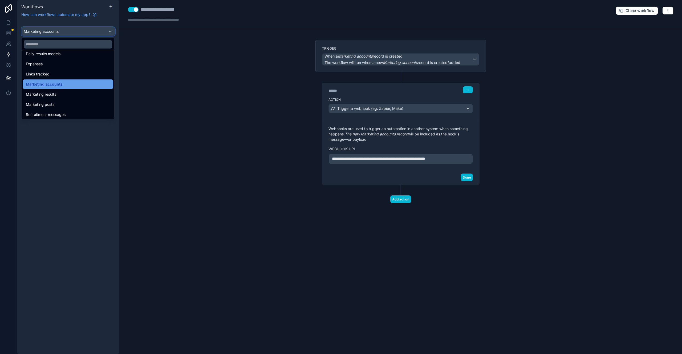
scroll to position [84, 0]
click at [76, 94] on div "Marketing results" at bounding box center [68, 93] width 84 height 6
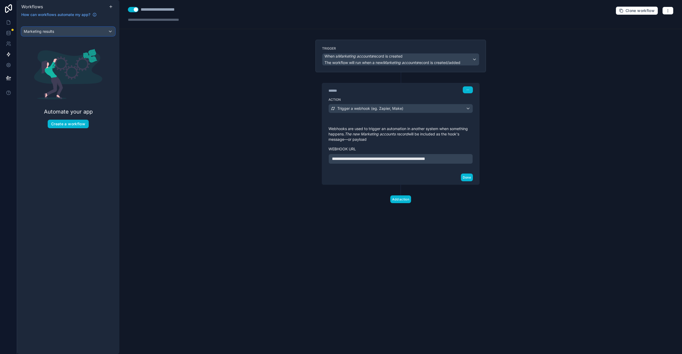
click at [95, 32] on div "Marketing results" at bounding box center [68, 31] width 93 height 9
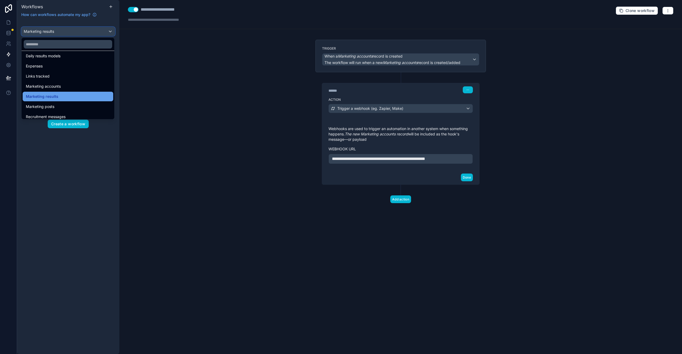
scroll to position [89, 0]
click at [77, 99] on div "Marketing posts" at bounding box center [68, 98] width 84 height 6
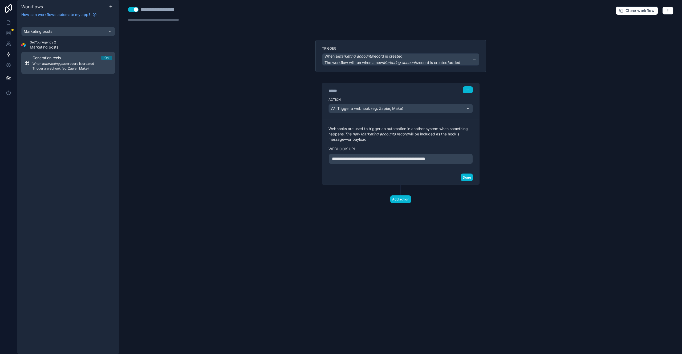
click at [69, 60] on div "Generation reels On" at bounding box center [71, 57] width 79 height 5
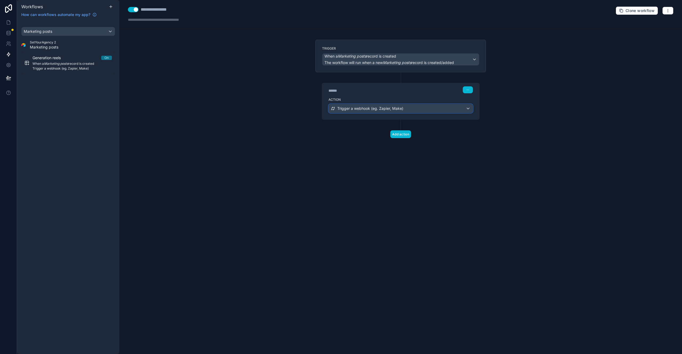
click at [349, 107] on span "Trigger a webhook (eg. Zapier, Make)" at bounding box center [370, 108] width 66 height 5
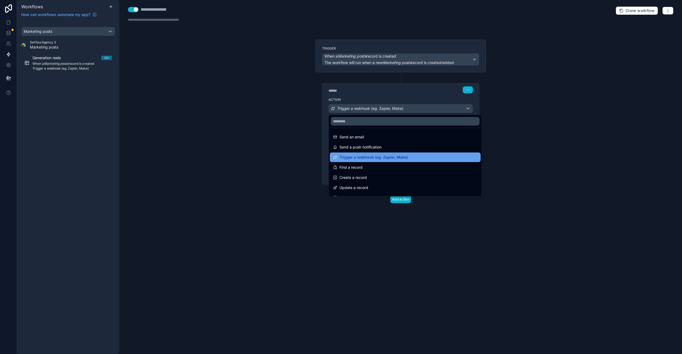
click at [373, 159] on span "Trigger a webhook (eg. Zapier, Make)" at bounding box center [373, 157] width 68 height 6
